Goal: Task Accomplishment & Management: Use online tool/utility

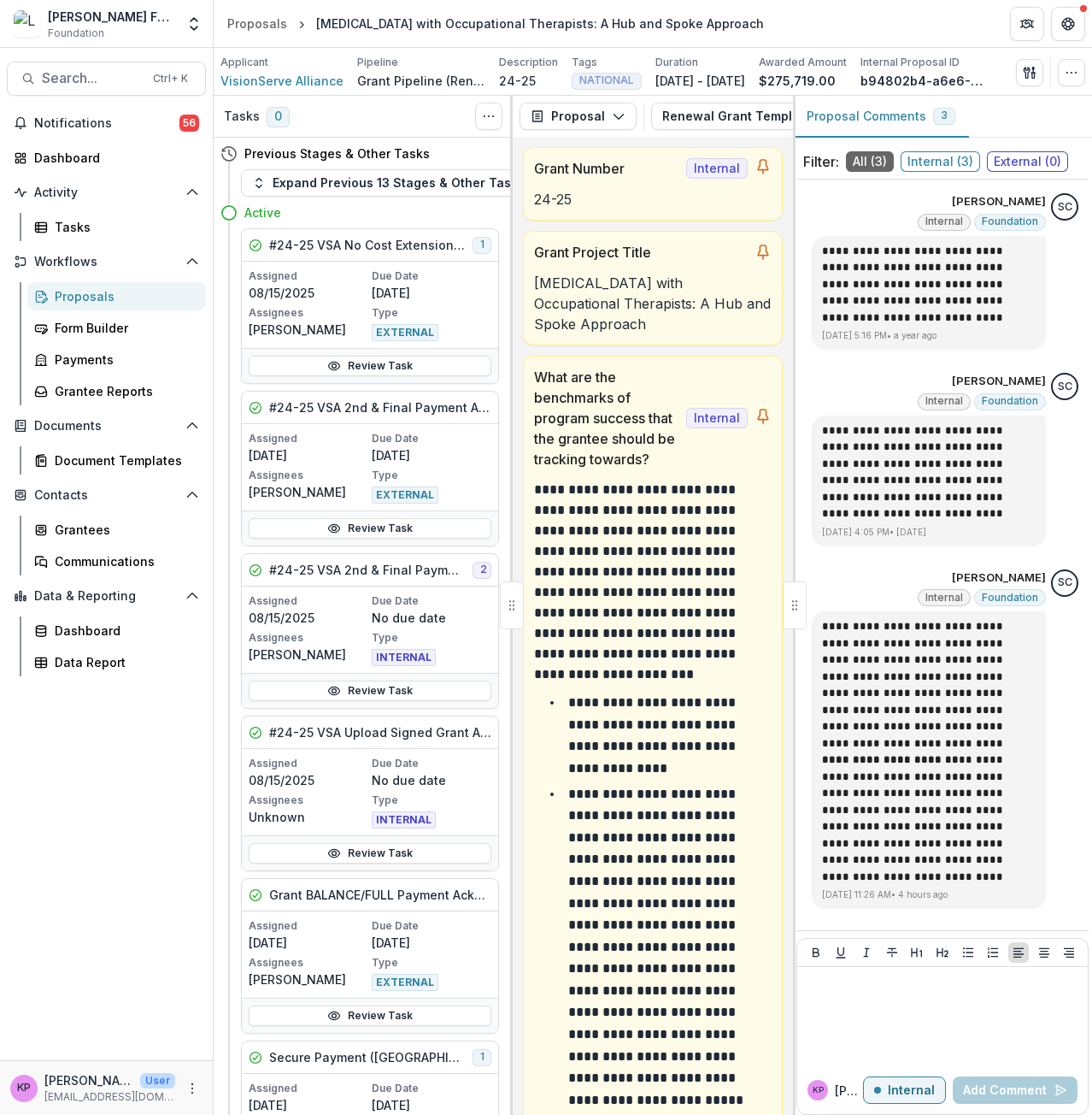
scroll to position [162, 0]
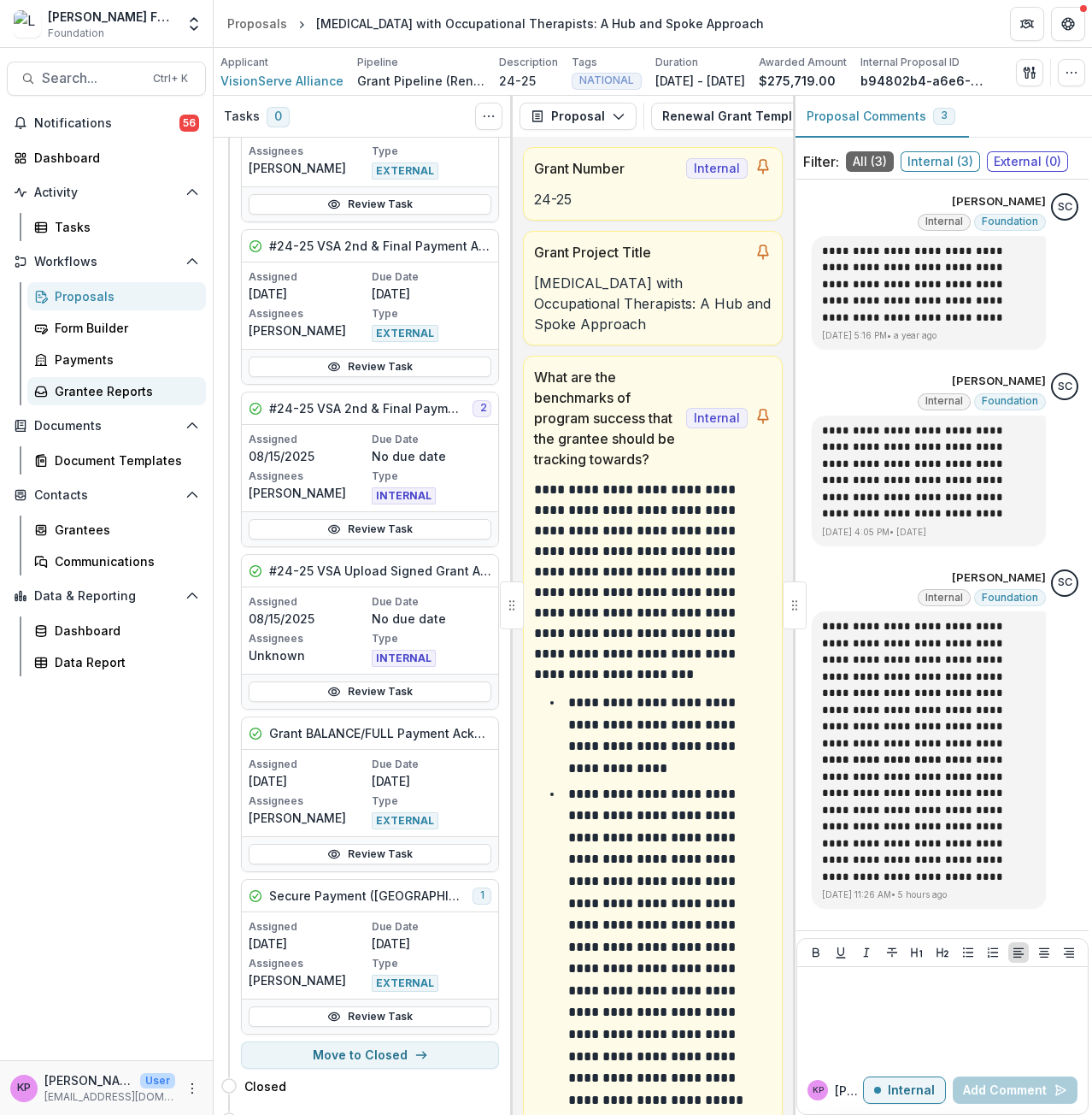
click at [76, 396] on div "Grantee Reports" at bounding box center [123, 391] width 138 height 18
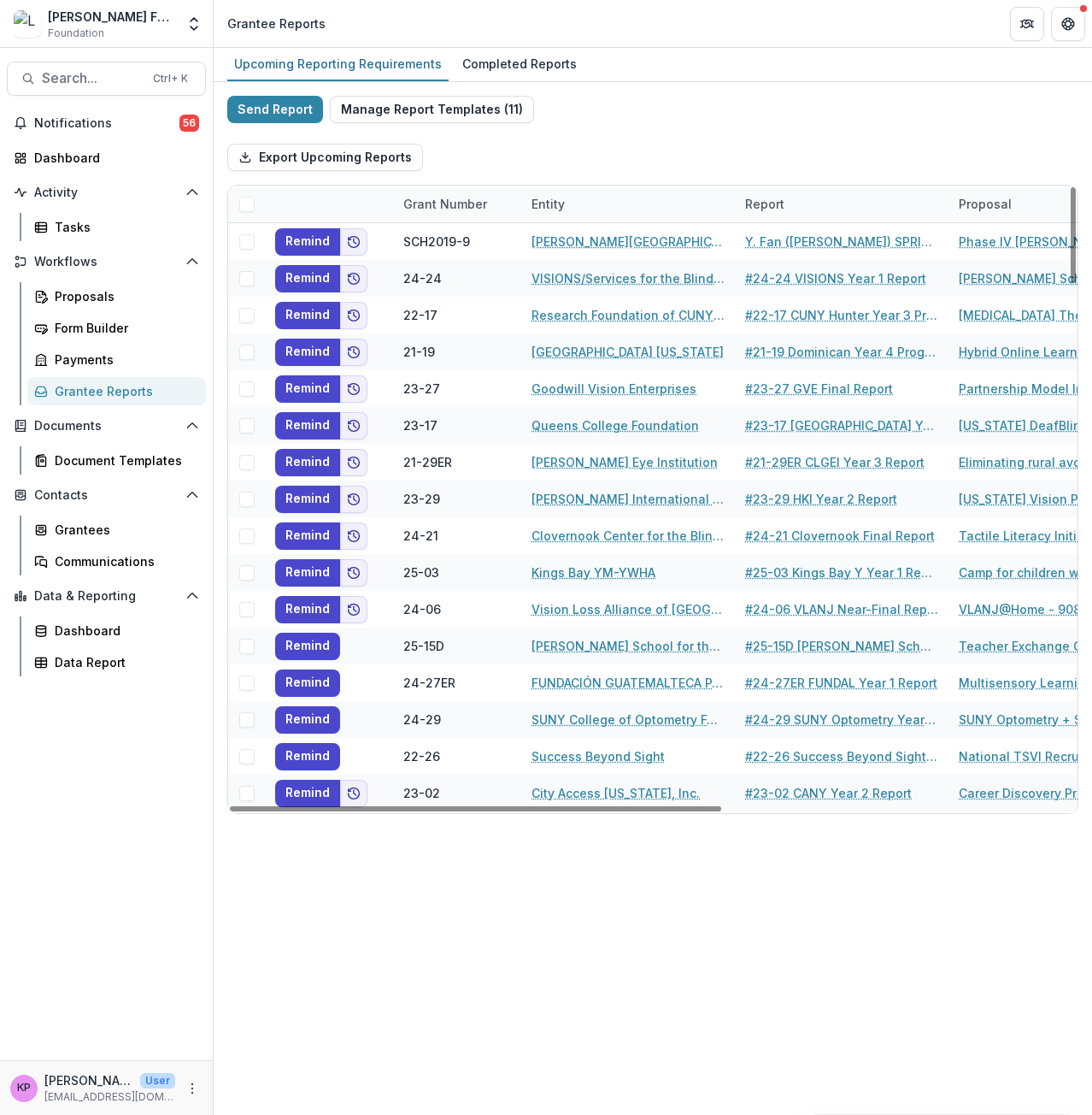
click at [787, 202] on div "Report" at bounding box center [764, 204] width 60 height 18
click at [789, 245] on input at bounding box center [841, 243] width 205 height 28
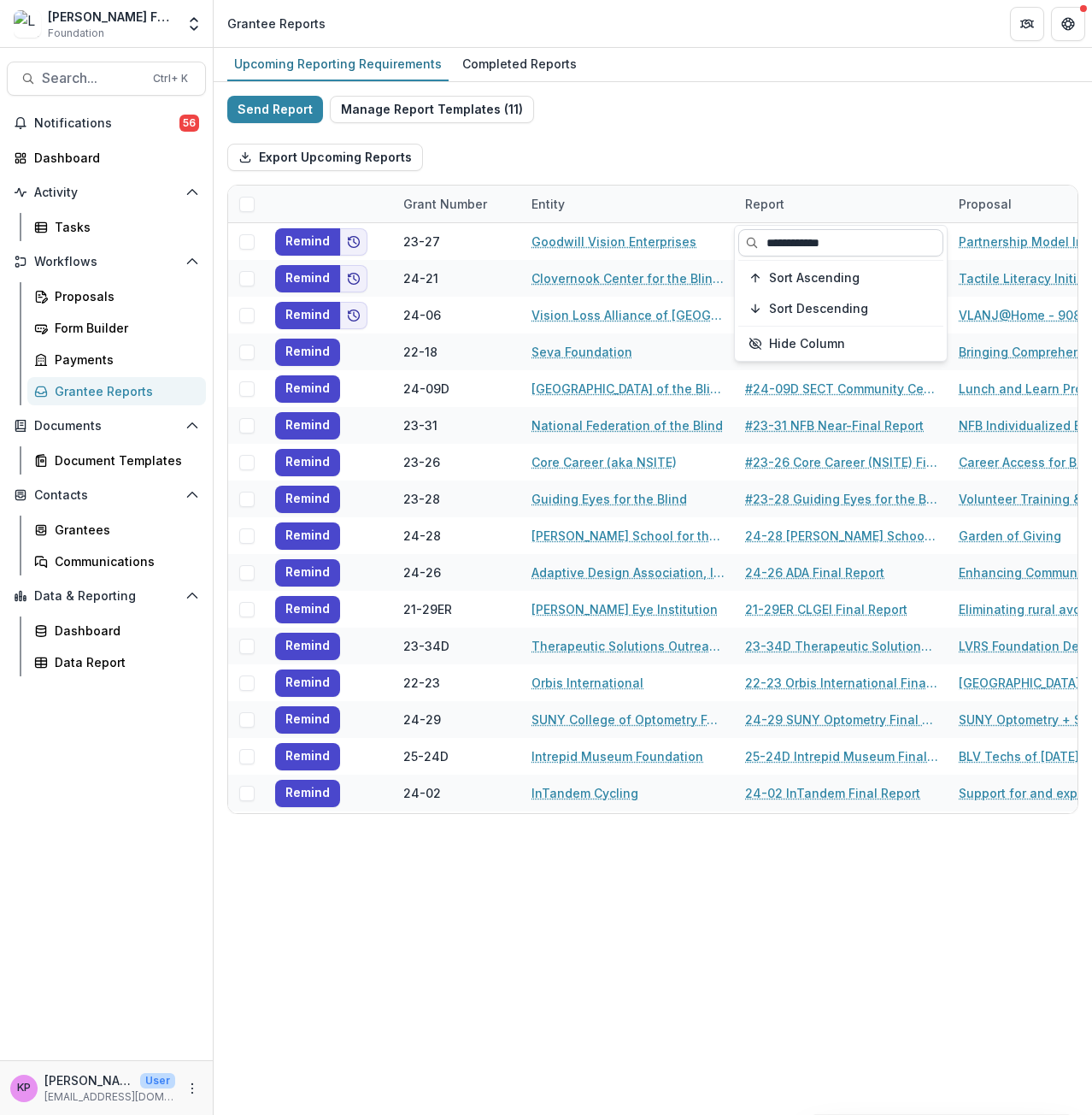
type input "**********"
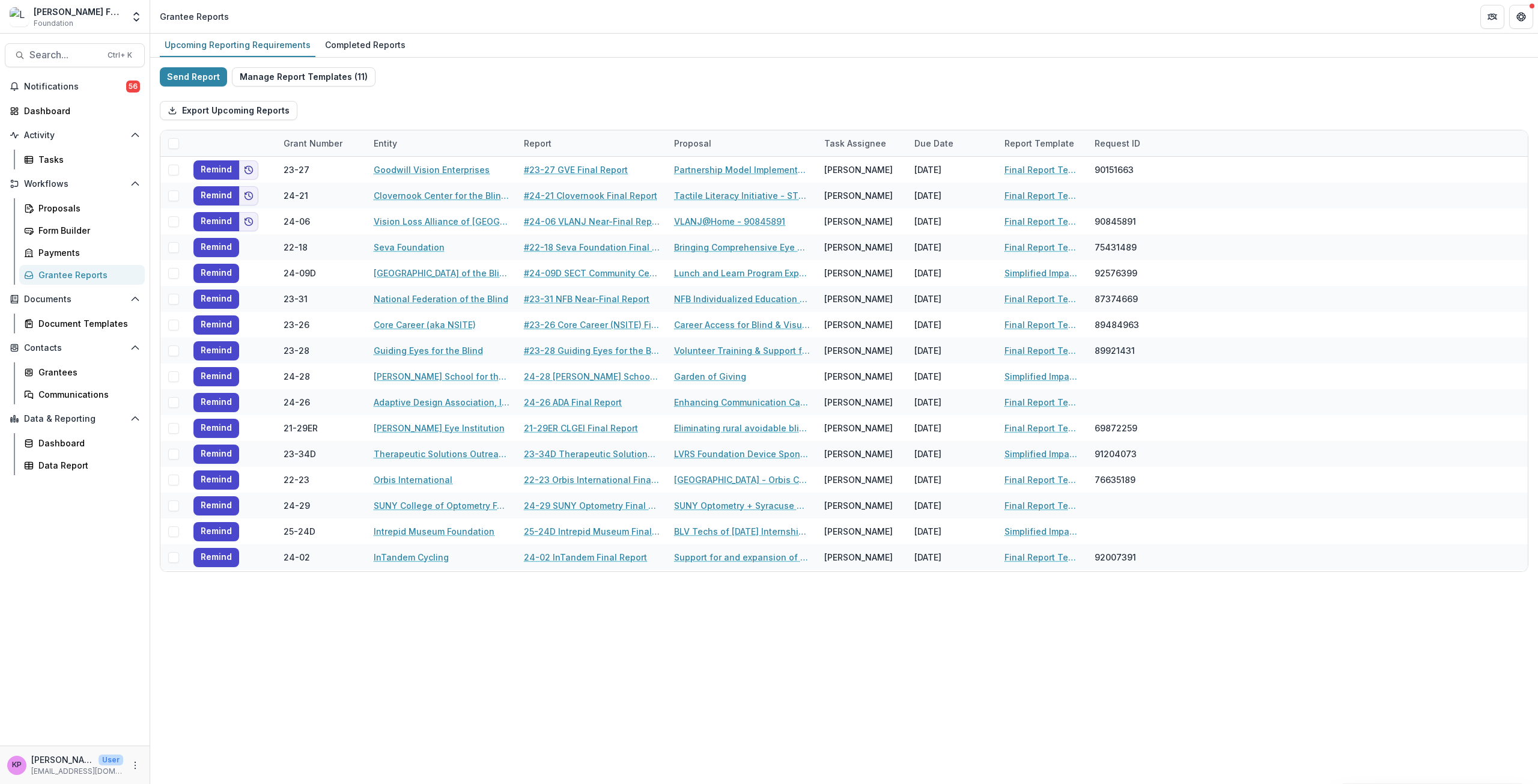
click at [768, 70] on div "Send Report Manage Report Templates ( 11 ) Export Upcoming Reports Grant Number…" at bounding box center [845, 320] width 1369 height 505
click at [546, 144] on div "Report" at bounding box center [537, 143] width 42 height 12
click at [343, 44] on div "Completed Reports" at bounding box center [365, 44] width 90 height 17
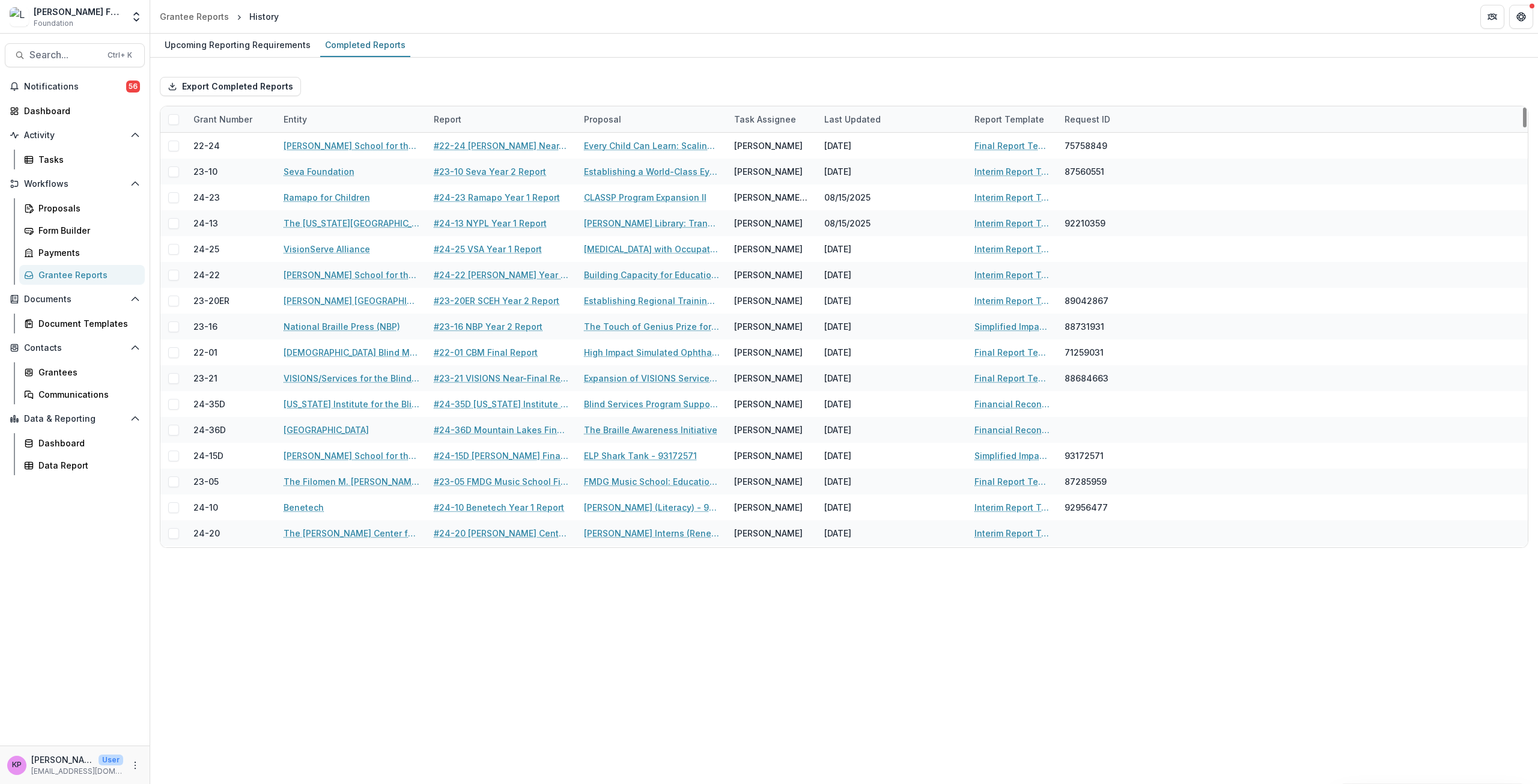
click at [456, 124] on div "Report" at bounding box center [447, 119] width 42 height 12
click at [467, 148] on input at bounding box center [501, 147] width 144 height 19
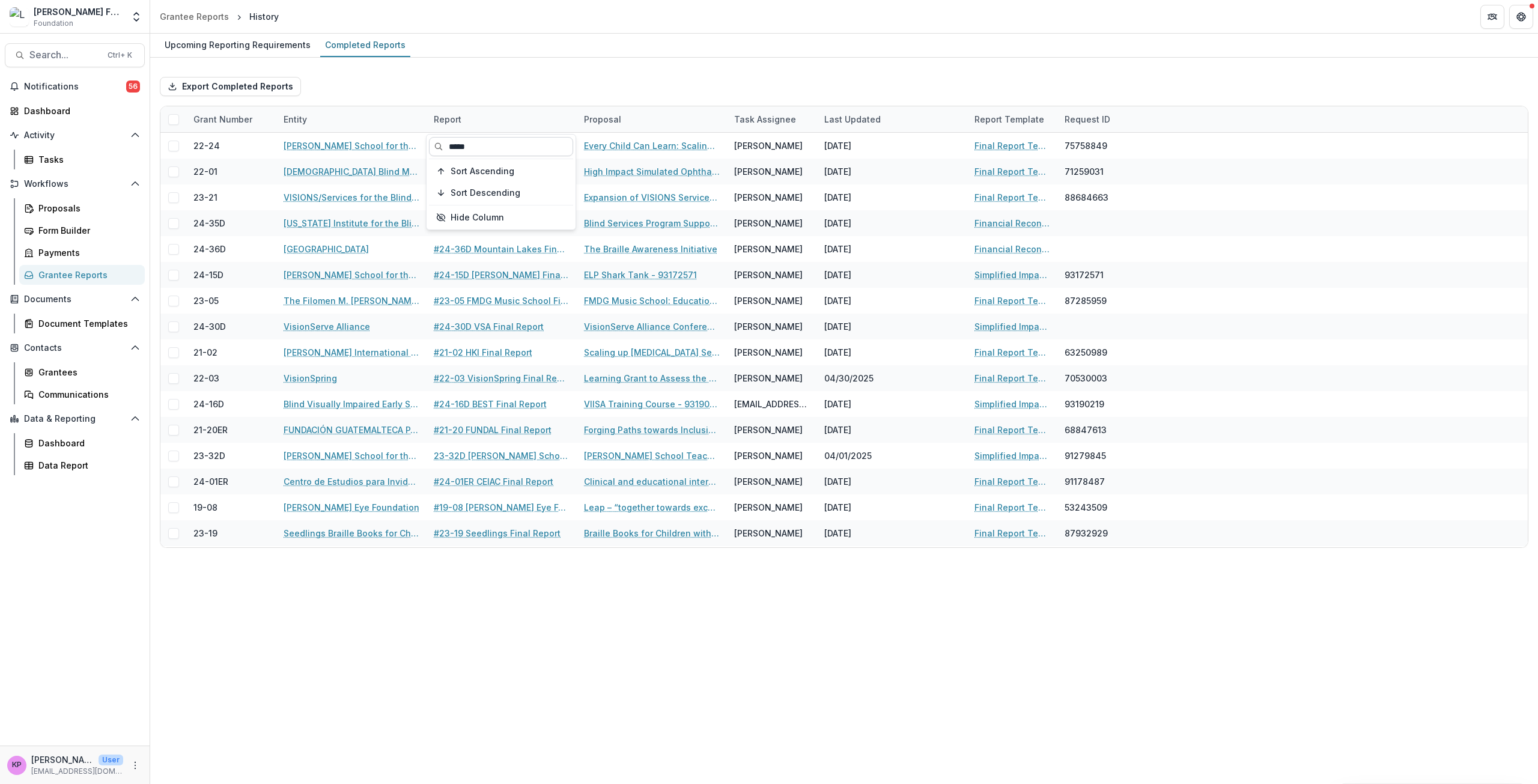
type input "*****"
click at [394, 629] on div "Upcoming Reporting Requirements Completed Reports Export Completed Reports Gran…" at bounding box center [845, 409] width 1388 height 750
click at [722, 712] on div "Upcoming Reporting Requirements Completed Reports Export Completed Reports Gran…" at bounding box center [845, 409] width 1388 height 750
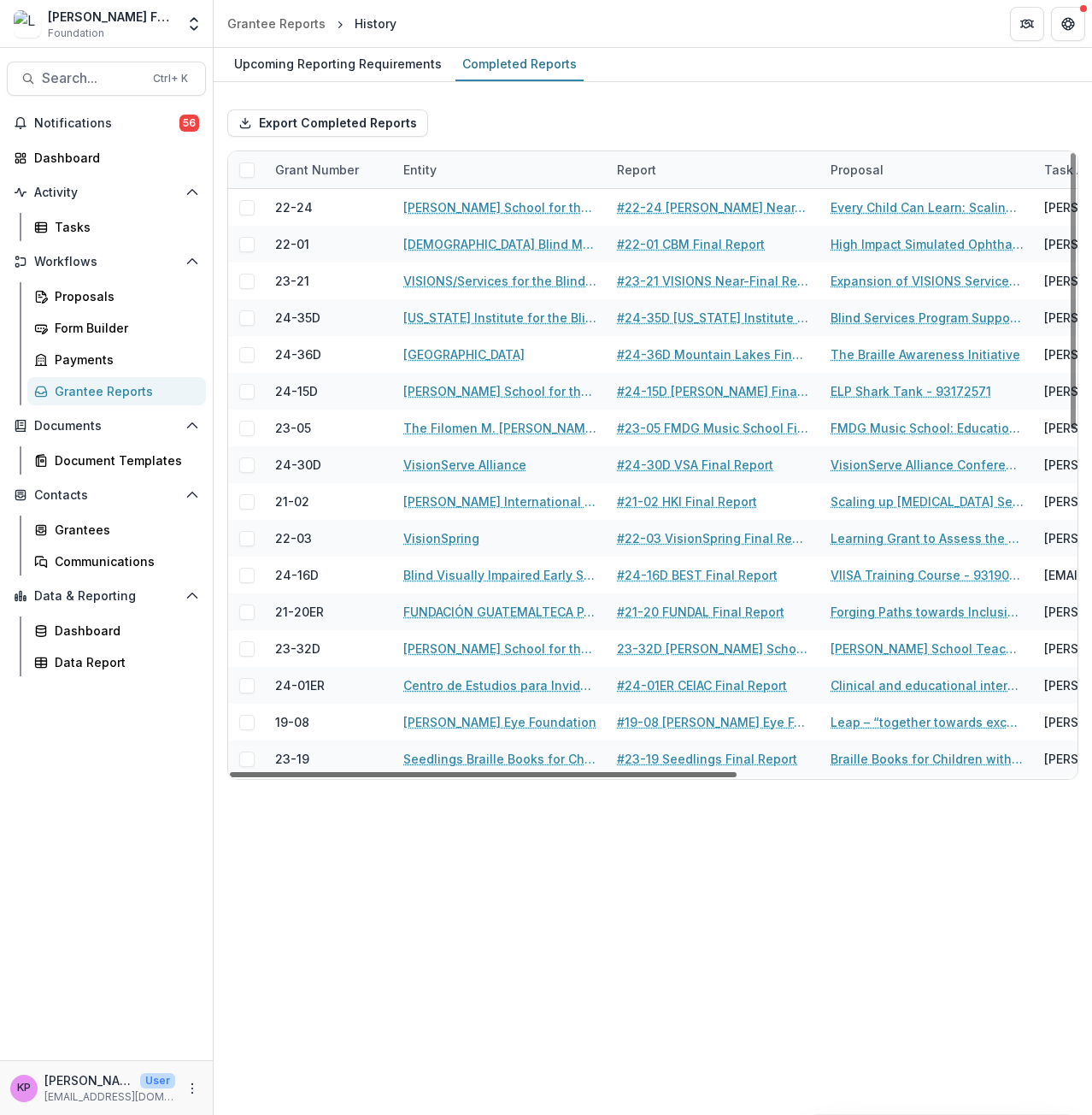
drag, startPoint x: 435, startPoint y: 777, endPoint x: 350, endPoint y: 778, distance: 85.0
click at [350, 778] on div at bounding box center [483, 775] width 507 height 5
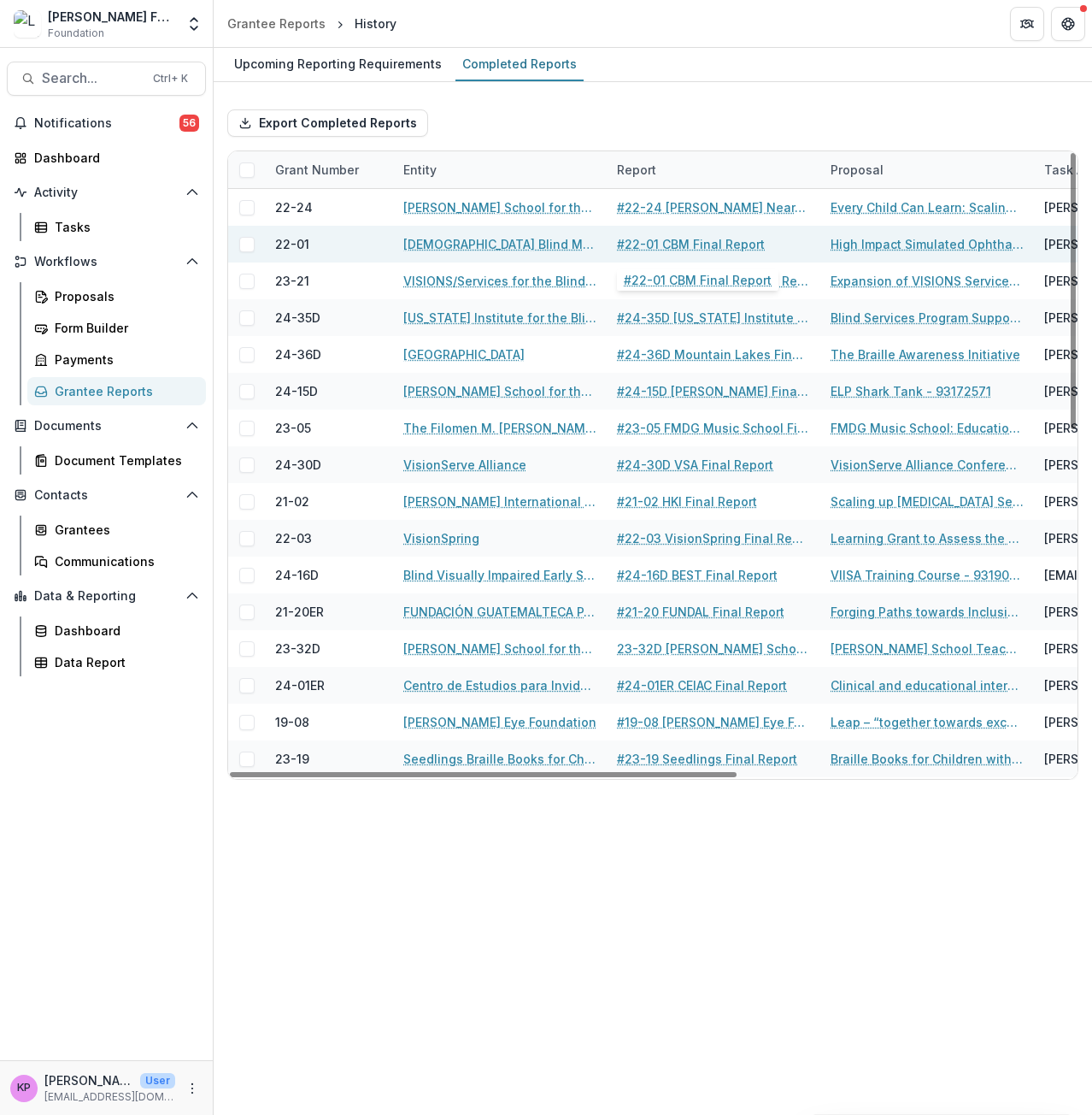
click at [759, 247] on link "#22-01 CBM Final Report" at bounding box center [692, 244] width 148 height 18
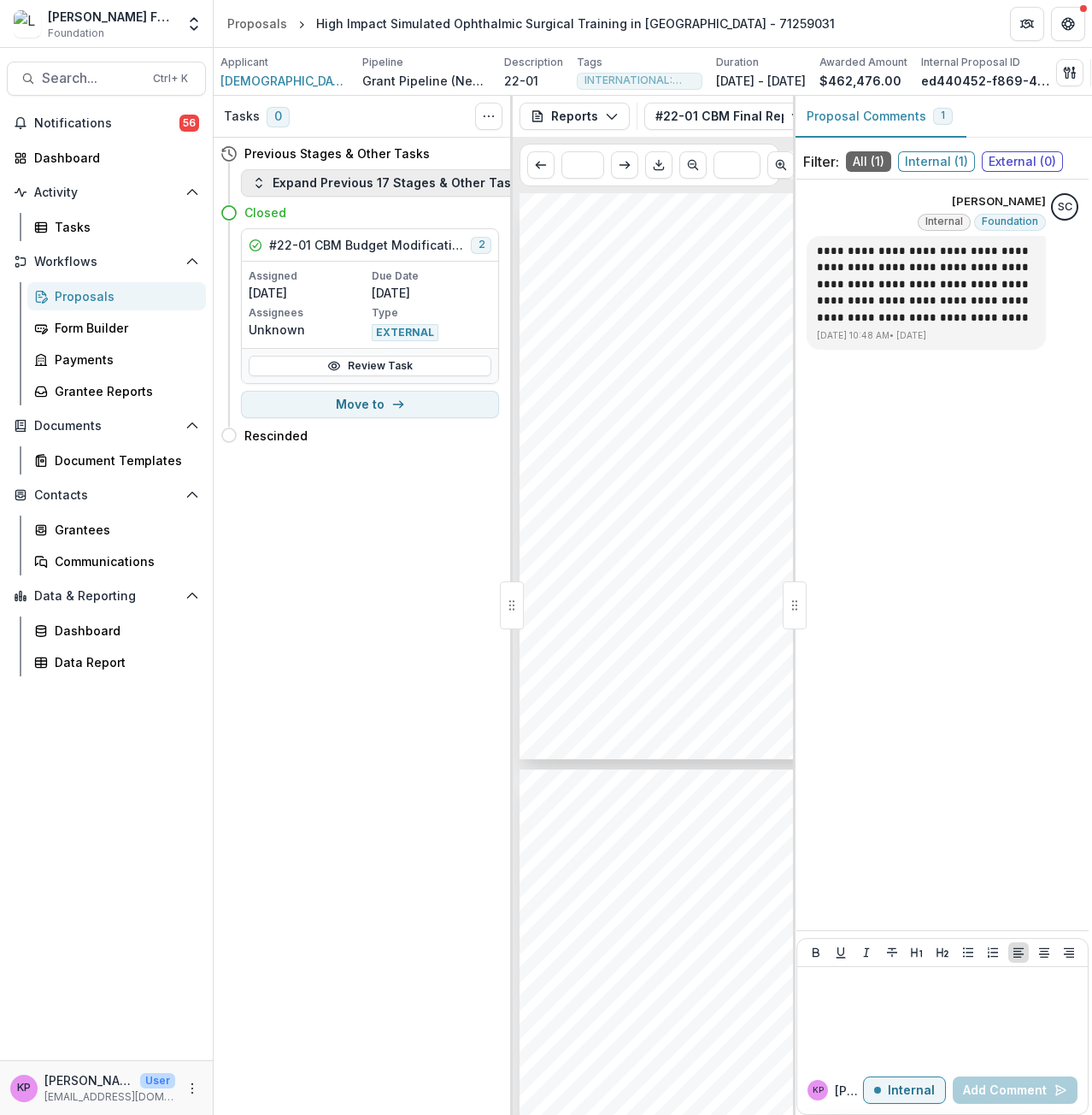
click at [337, 185] on button "Expand Previous 17 Stages & Other Tasks" at bounding box center [388, 184] width 295 height 28
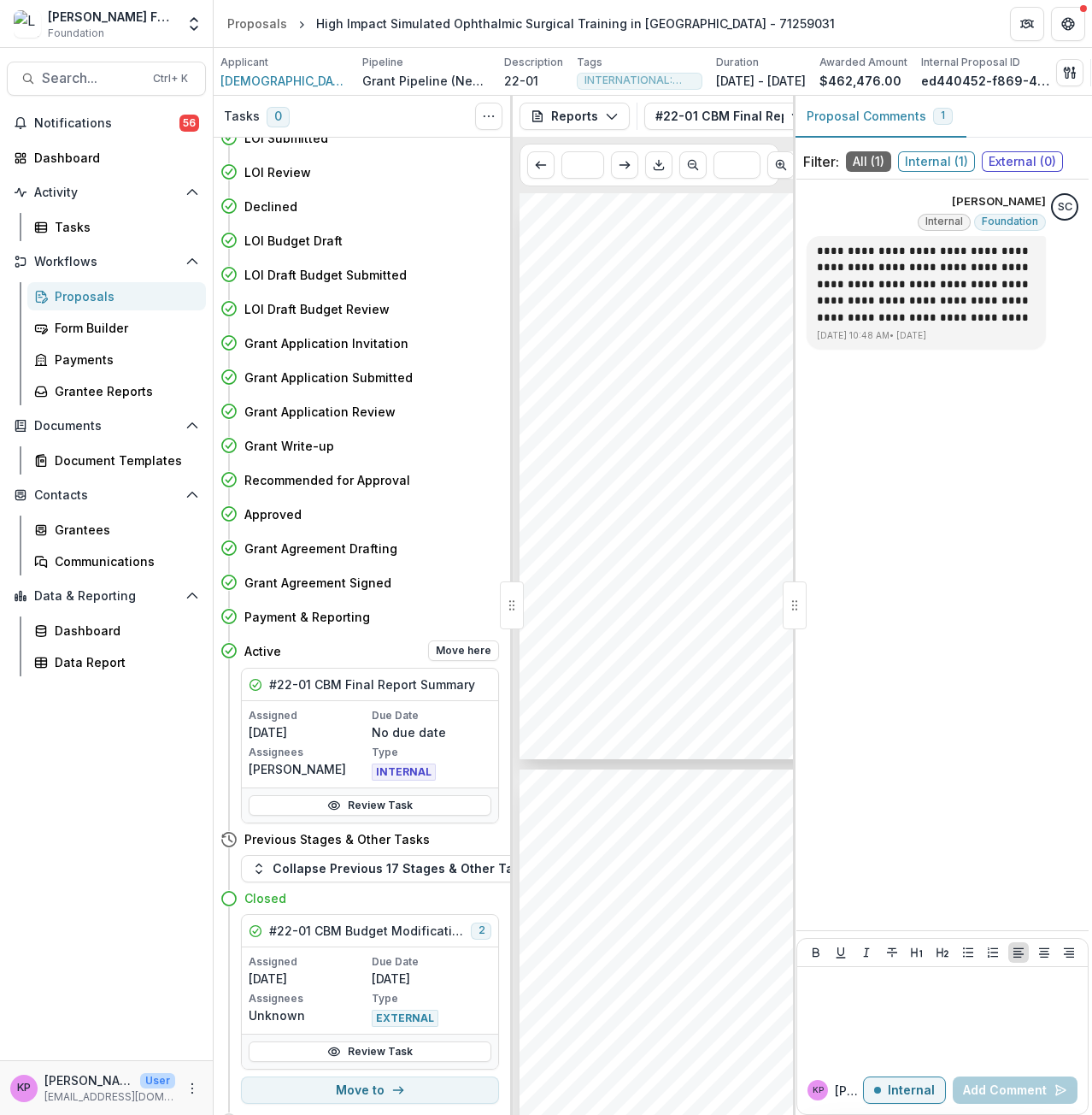
scroll to position [282, 0]
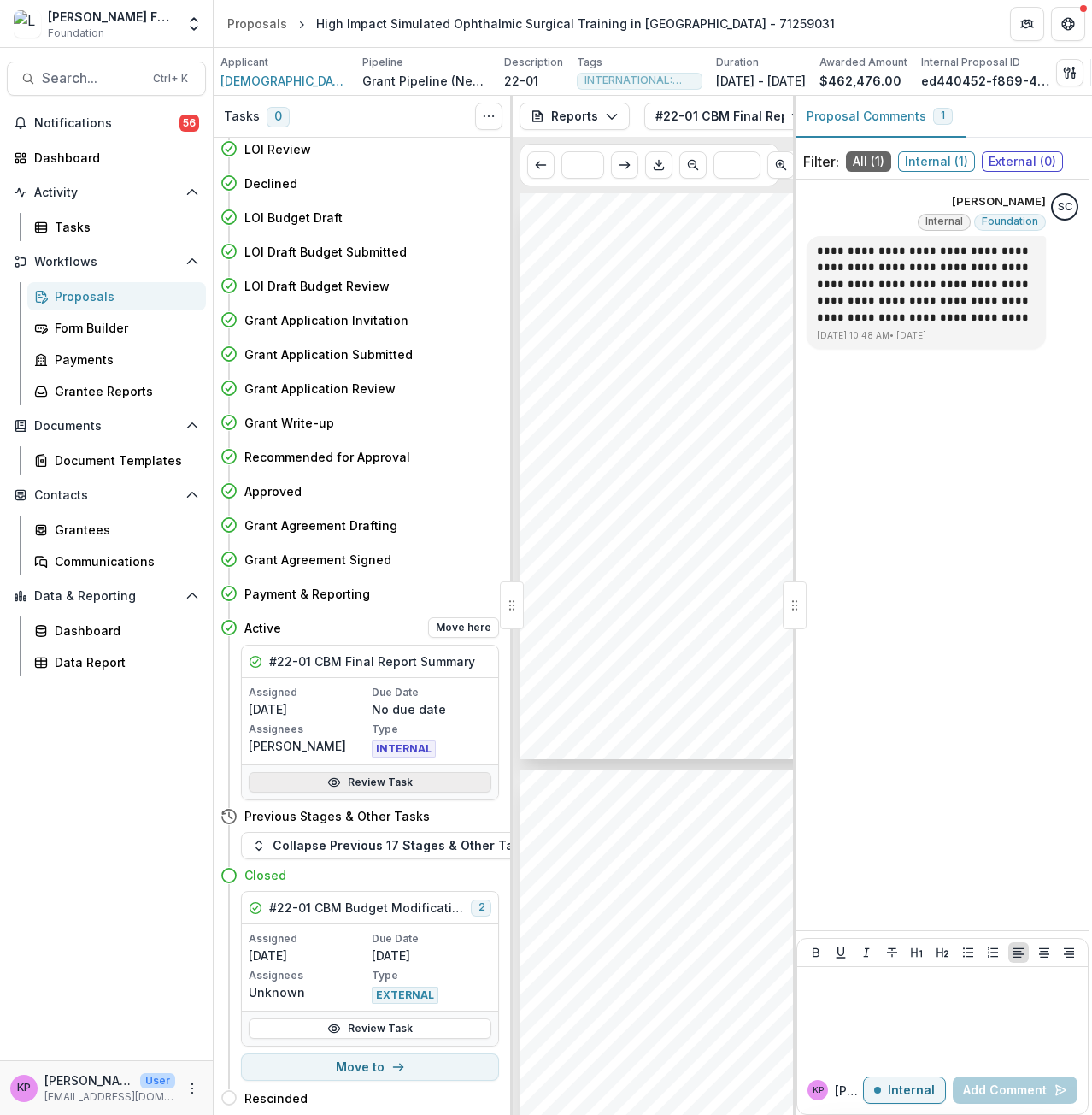
click at [361, 774] on link "Review Task" at bounding box center [370, 782] width 243 height 21
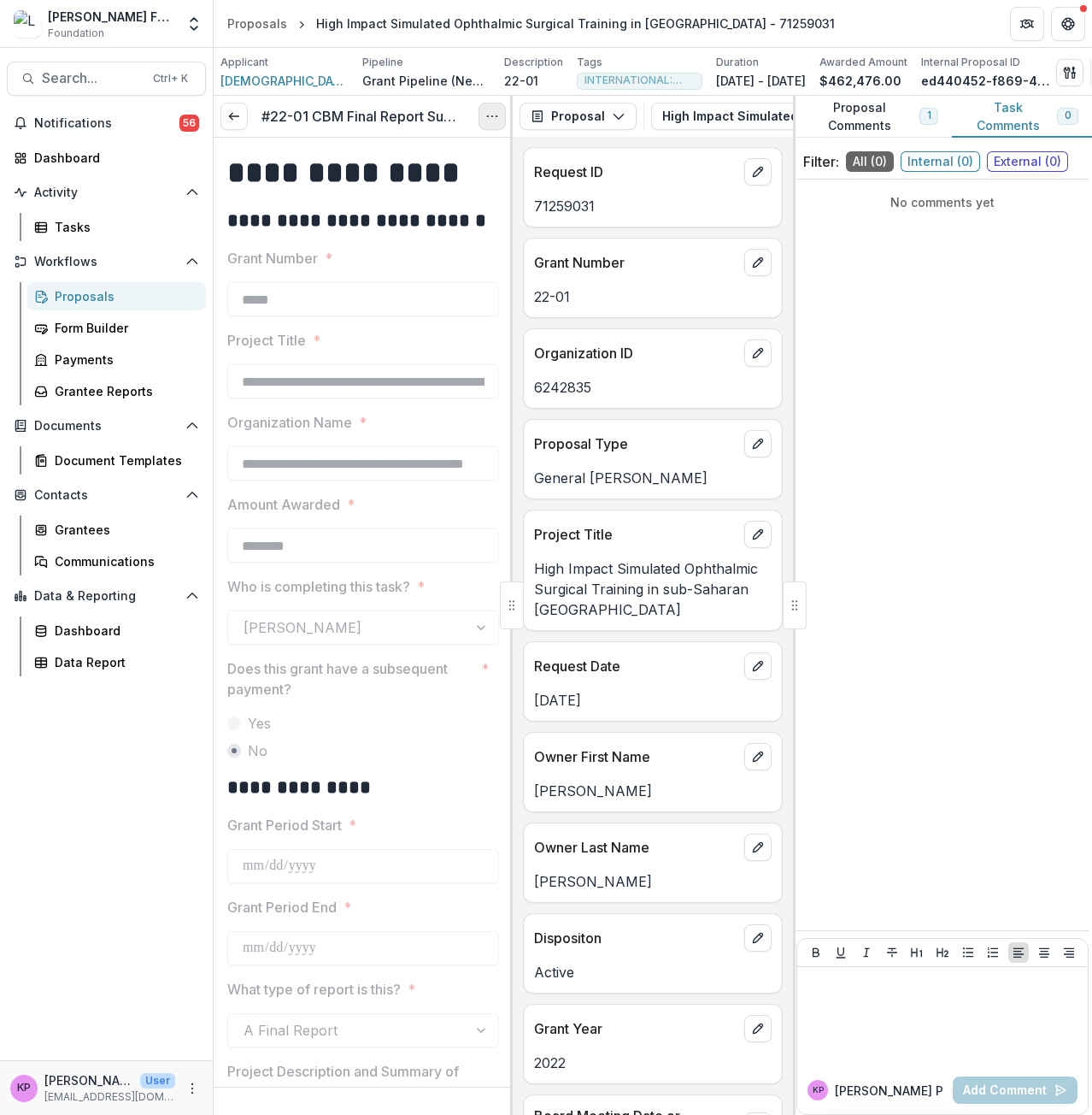
click at [500, 127] on button "Options" at bounding box center [492, 116] width 28 height 28
click at [417, 164] on link "View task" at bounding box center [409, 155] width 182 height 29
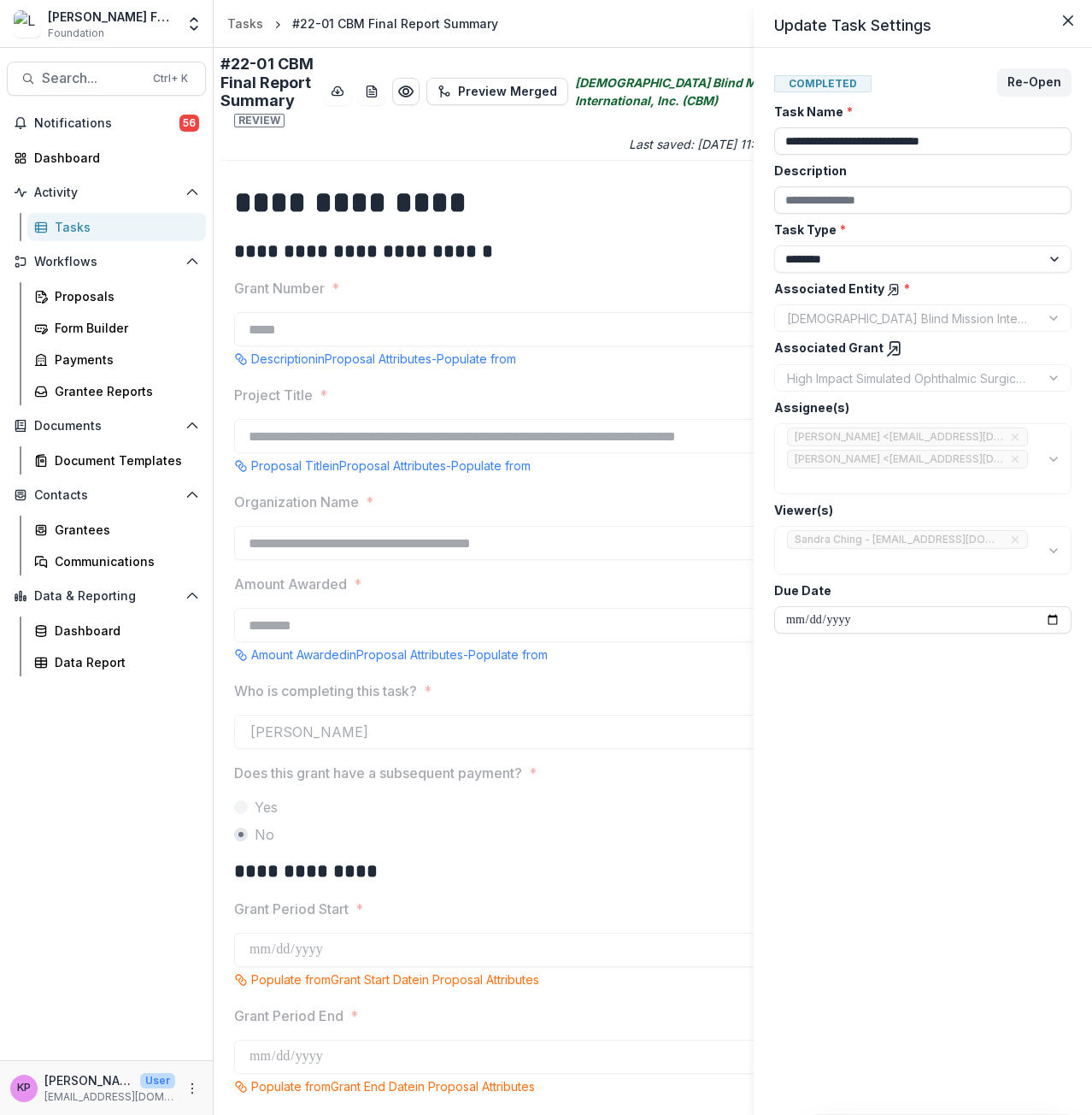
click at [514, 844] on div "**********" at bounding box center [546, 558] width 1092 height 1115
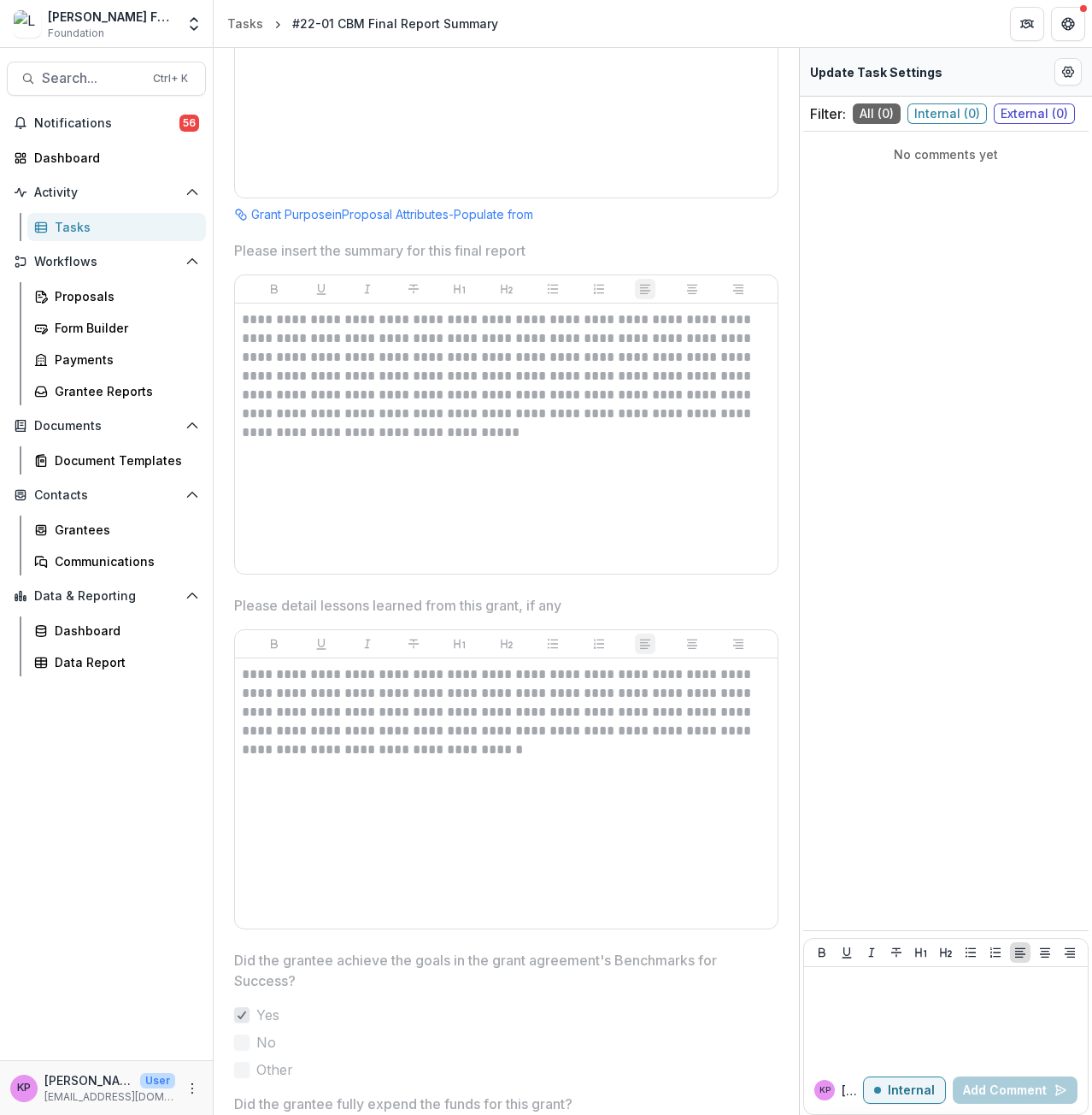
scroll to position [1369, 0]
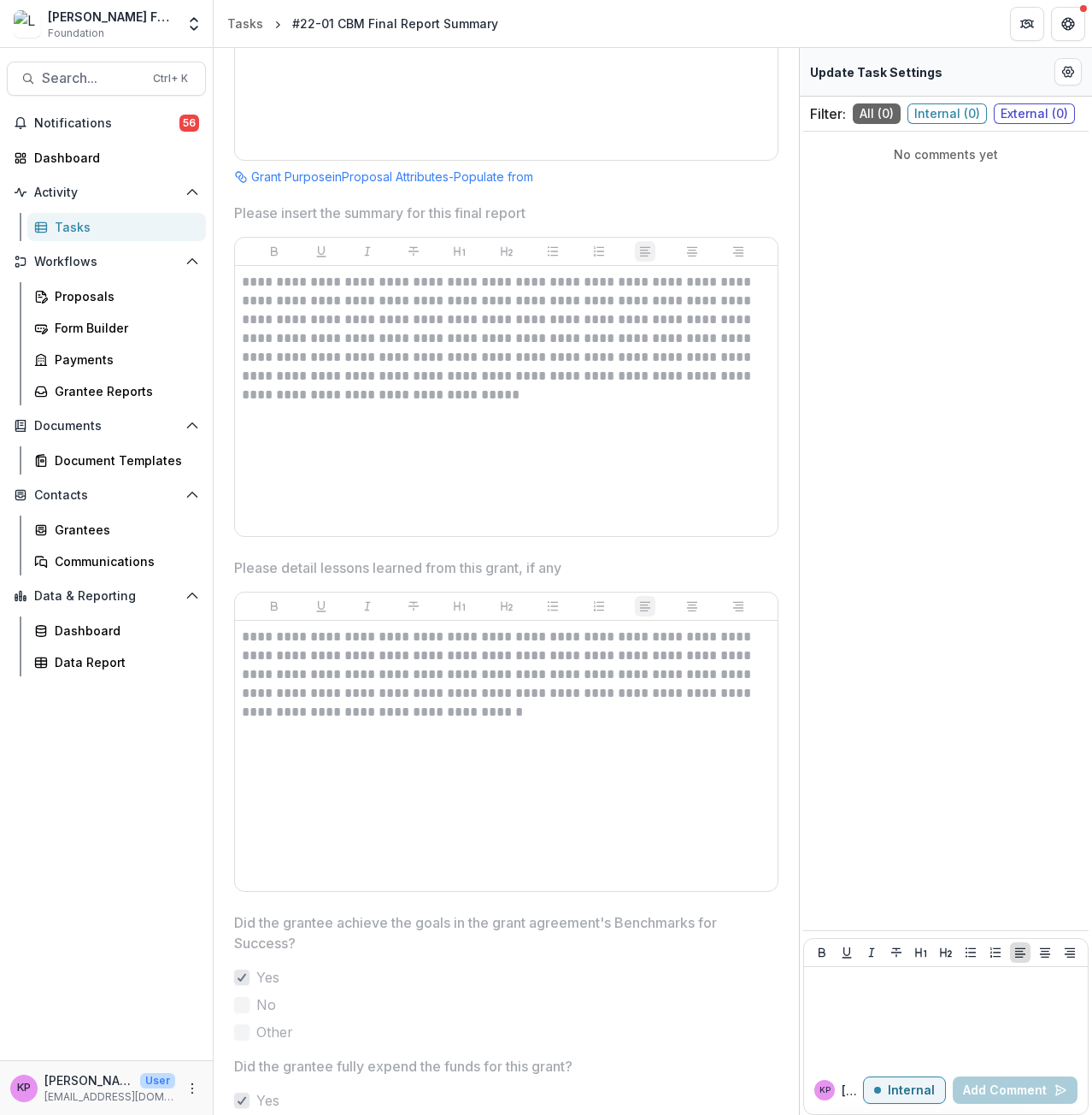
click at [106, 215] on link "Tasks" at bounding box center [116, 227] width 179 height 29
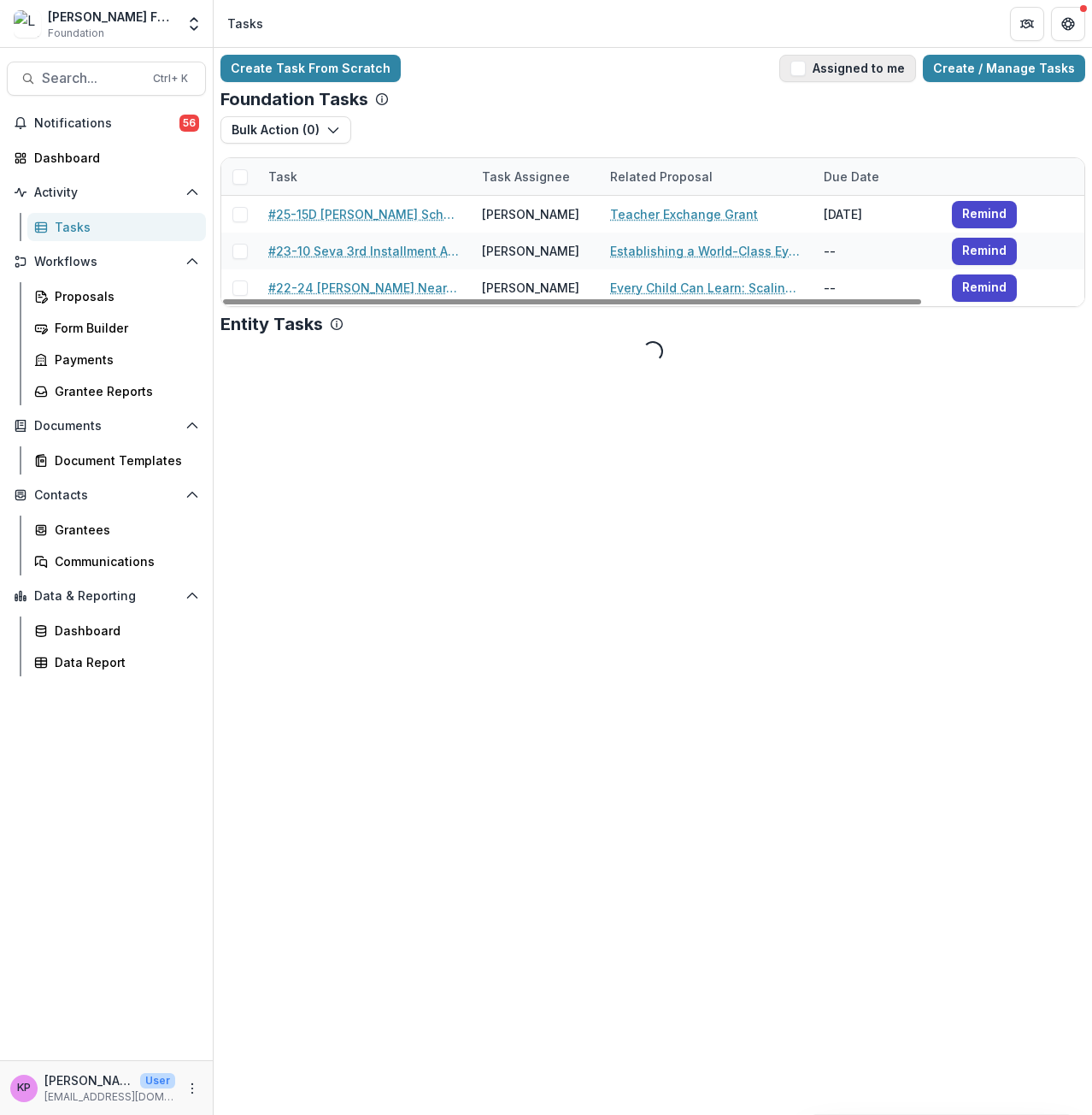
click at [847, 68] on button "Assigned to me" at bounding box center [847, 68] width 137 height 28
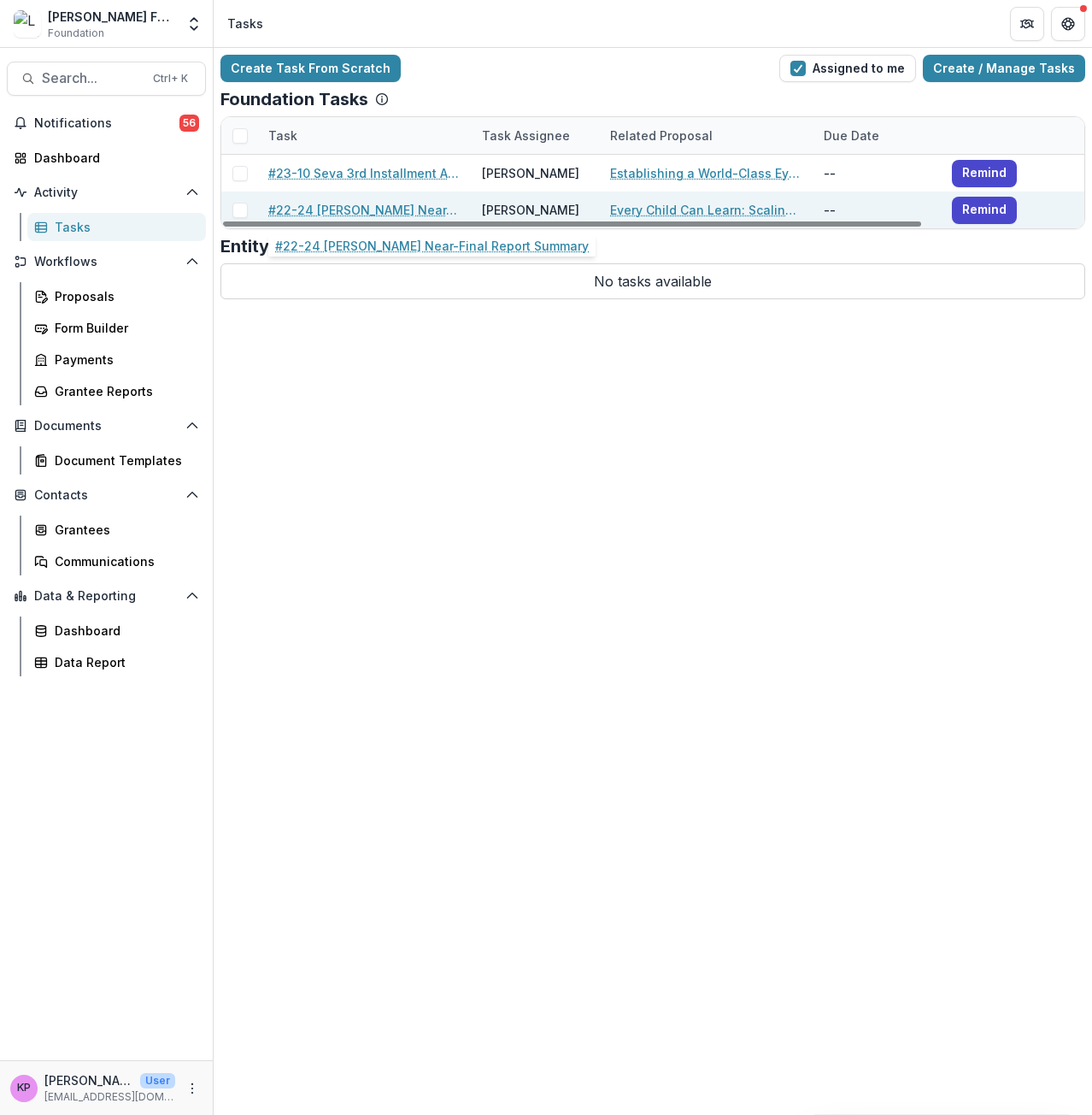
click at [433, 212] on link "#22-24 [PERSON_NAME] Near-Final Report Summary" at bounding box center [365, 210] width 193 height 18
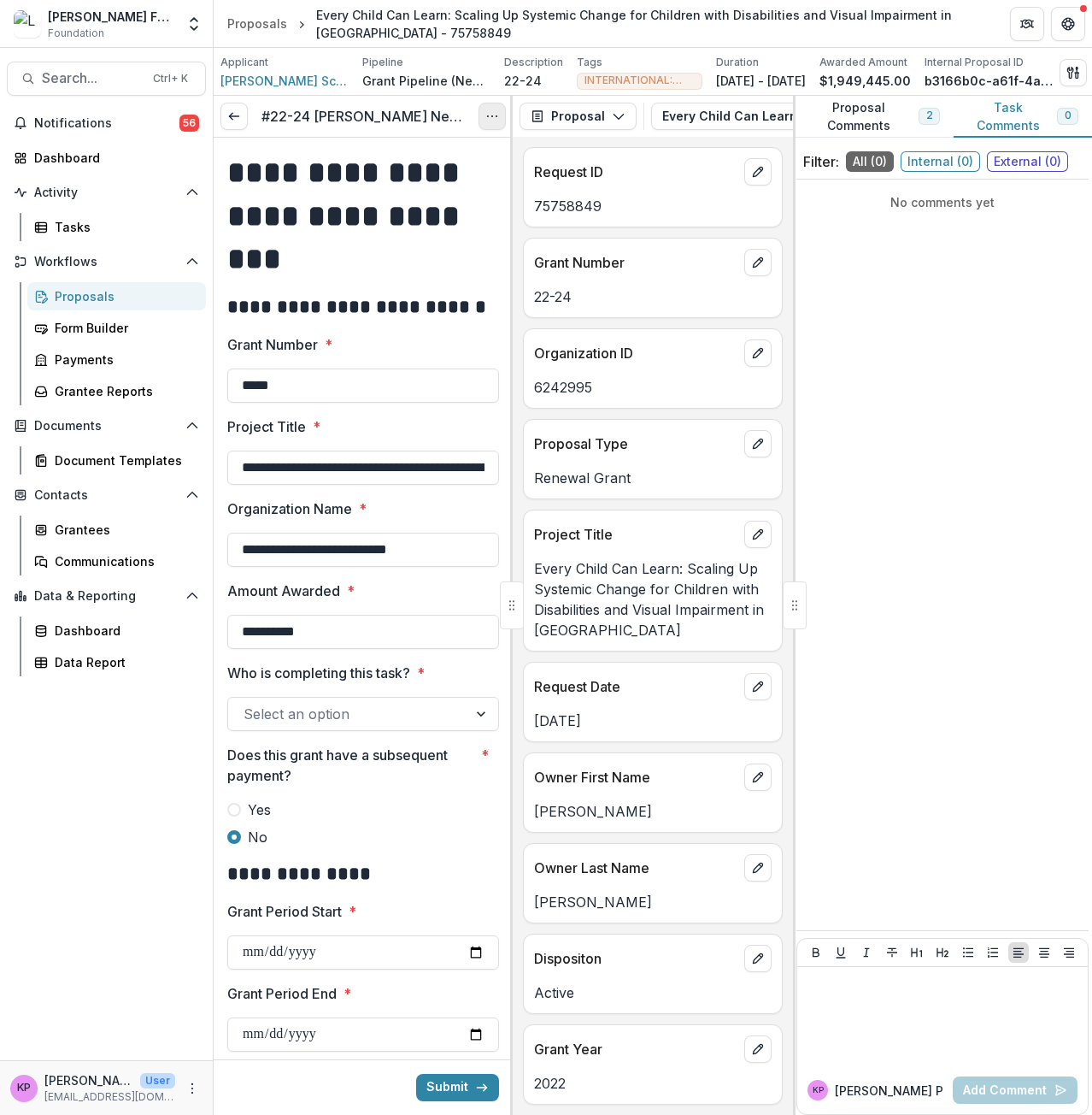
click at [493, 119] on icon "Options" at bounding box center [492, 116] width 14 height 14
click at [443, 161] on link "View task" at bounding box center [409, 155] width 182 height 29
